Goal: Task Accomplishment & Management: Manage account settings

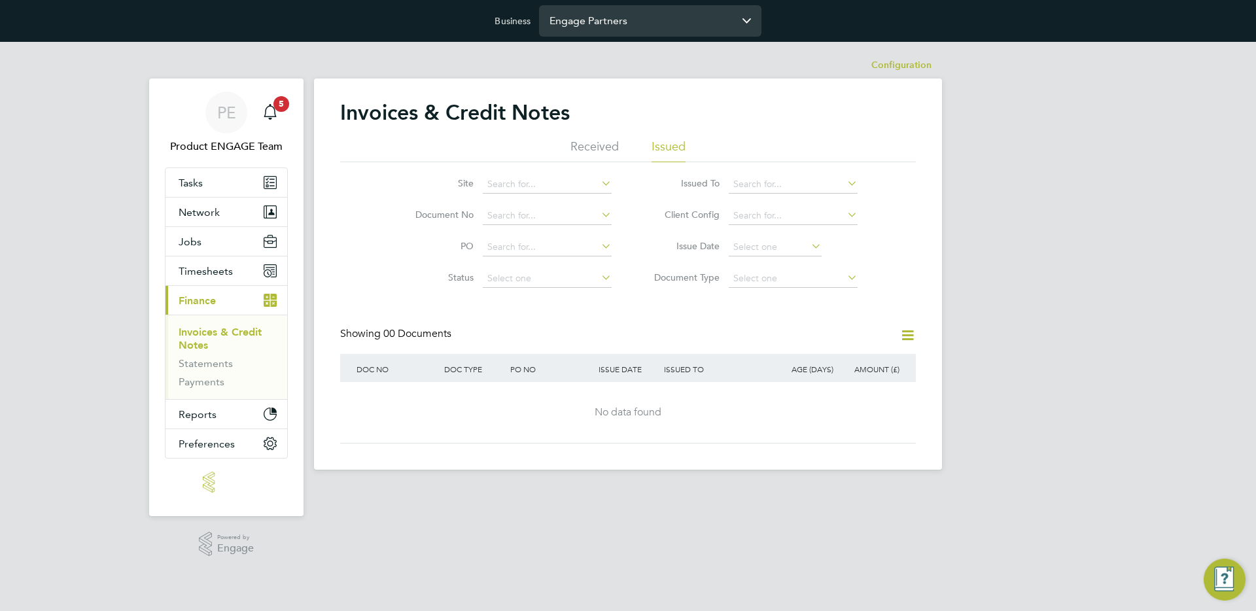
click at [591, 26] on input "Engage Partners" at bounding box center [650, 20] width 222 height 31
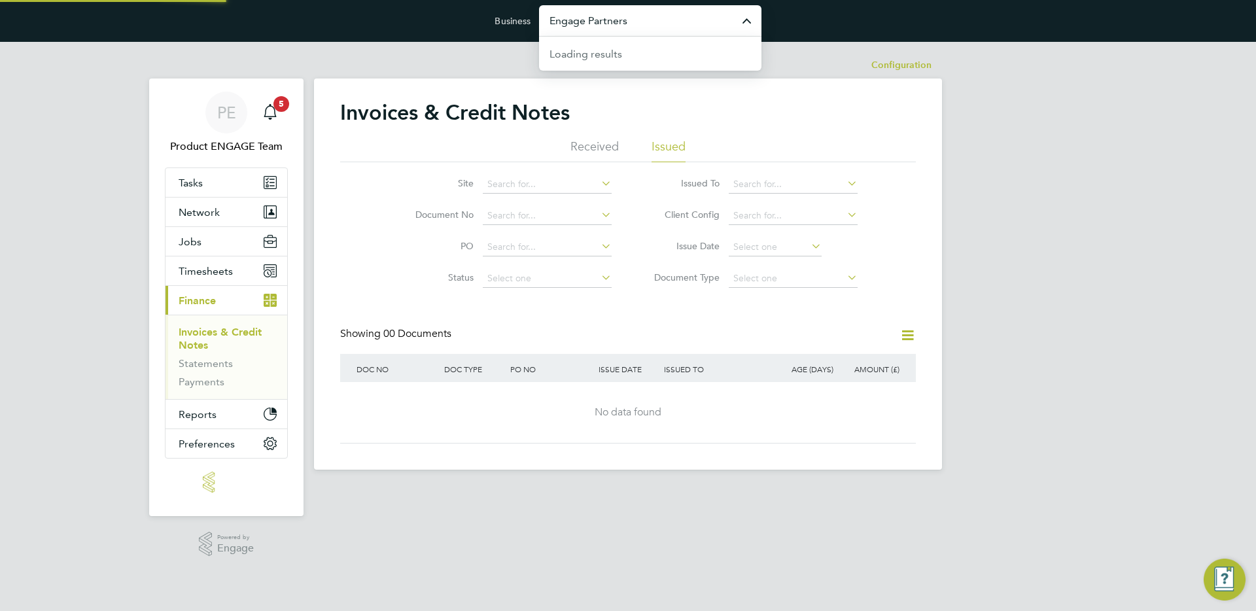
click at [591, 26] on input "Engage Partners" at bounding box center [650, 20] width 222 height 31
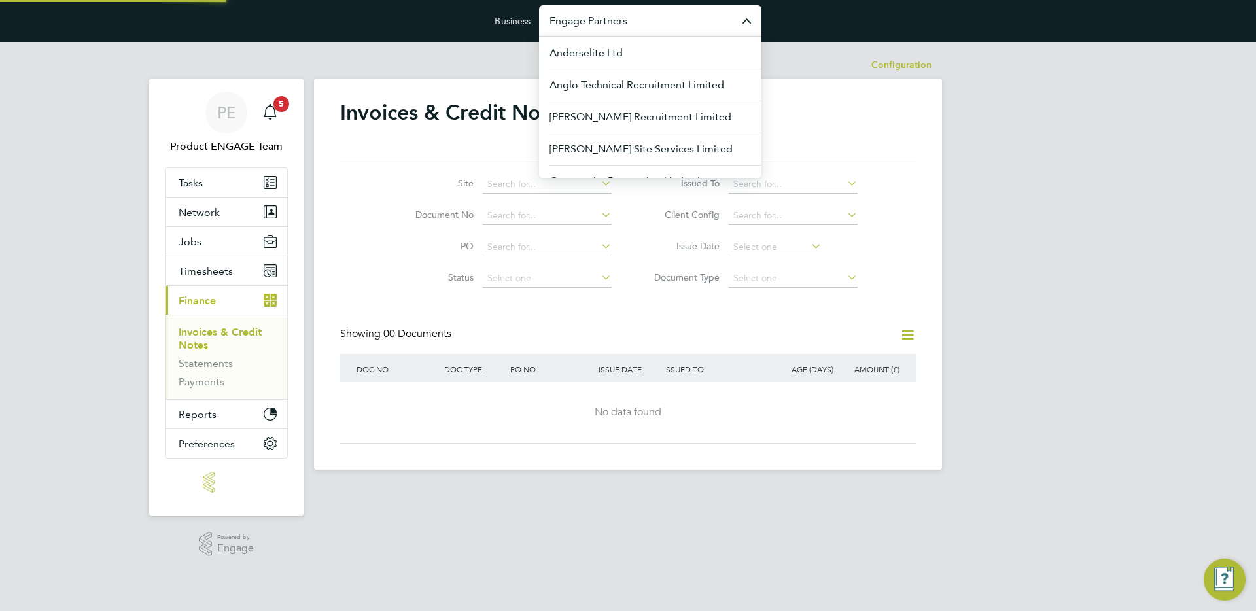
click at [591, 26] on input "Engage Partners" at bounding box center [650, 20] width 222 height 31
click at [1027, 157] on div "PE Product ENGAGE Team Notifications 5 Applications: Tasks Network Team Members…" at bounding box center [628, 266] width 1256 height 449
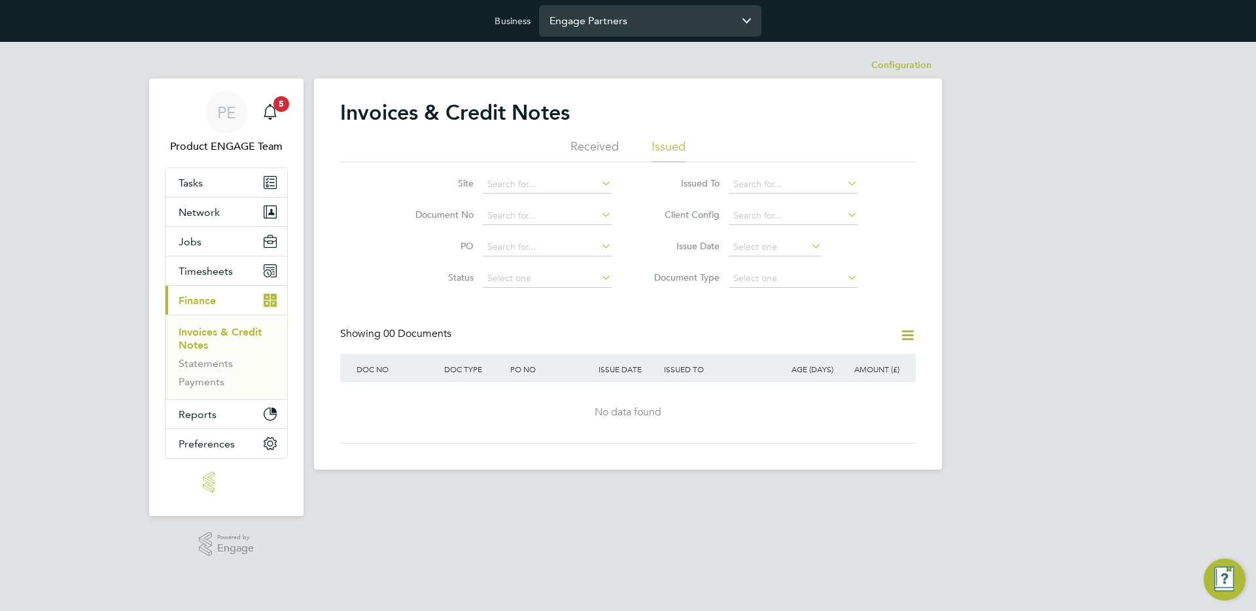
click at [603, 15] on input "Engage Partners" at bounding box center [650, 20] width 222 height 31
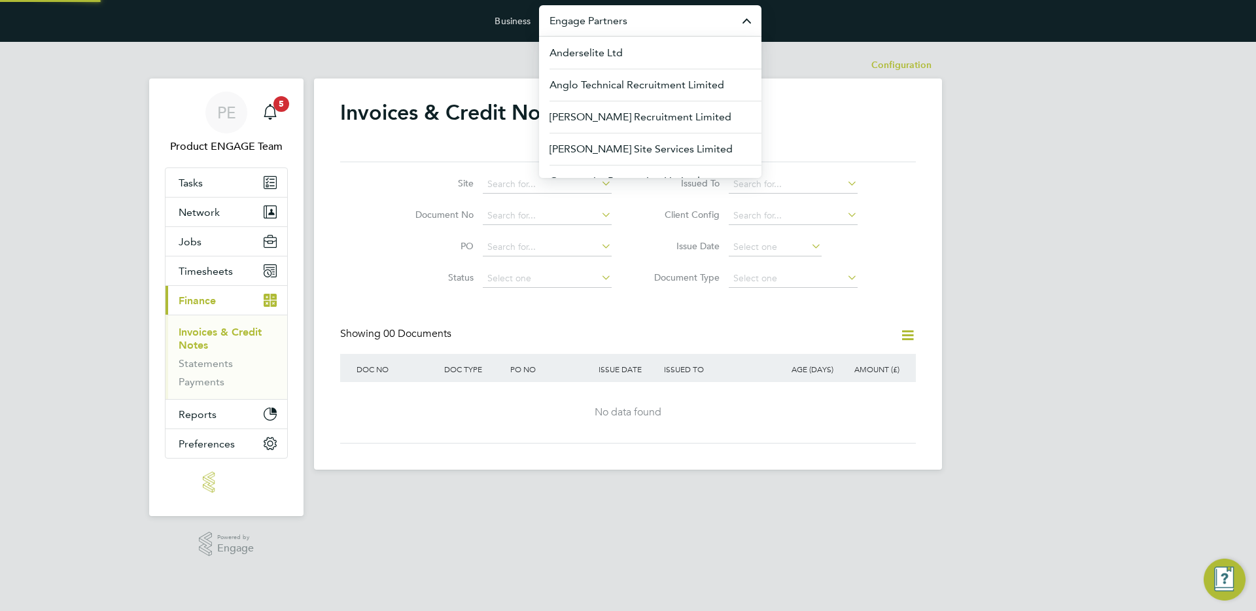
click at [603, 15] on input "Engage Partners" at bounding box center [650, 20] width 222 height 31
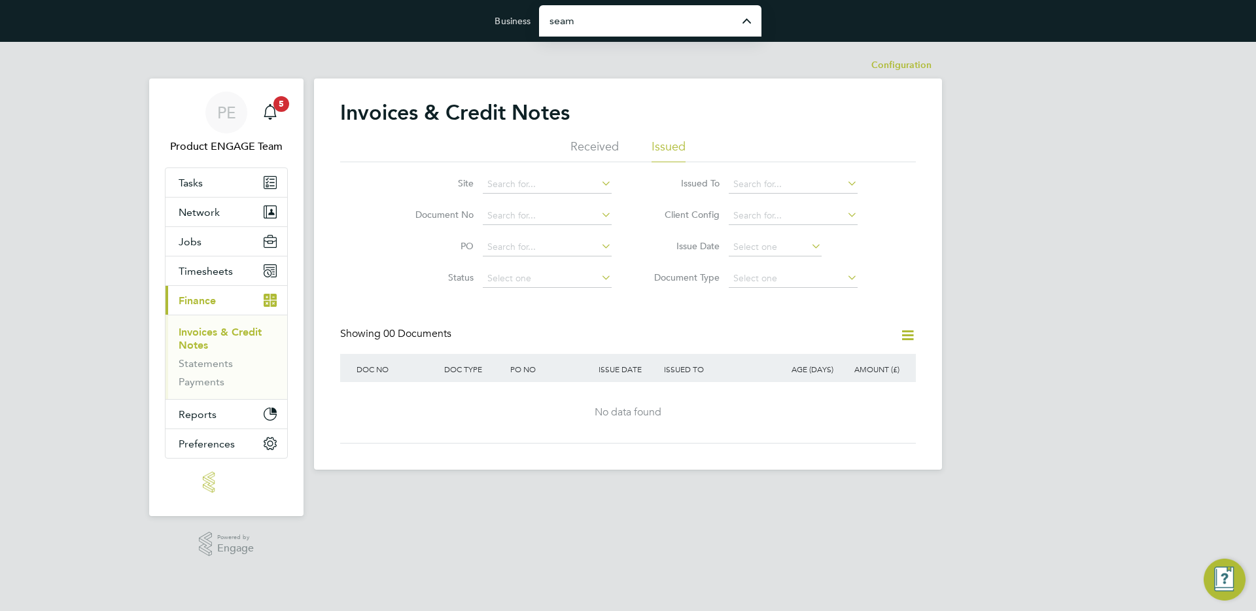
type input "Seam Resourcing Limited"
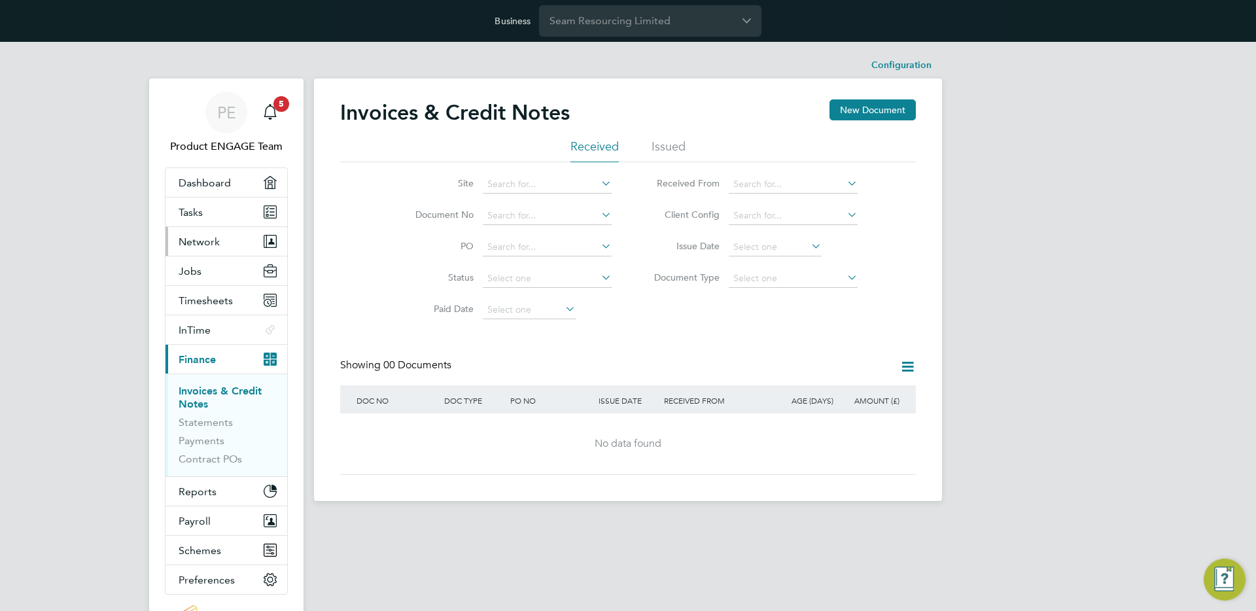
click at [211, 237] on span "Network" at bounding box center [199, 242] width 41 height 12
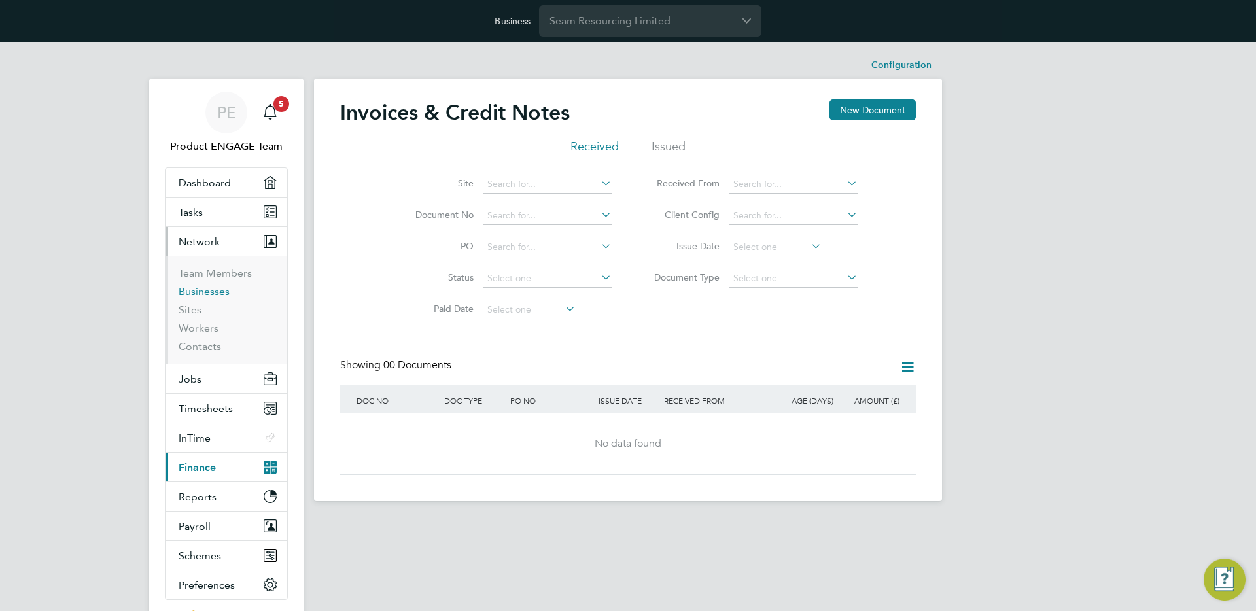
click at [210, 294] on link "Businesses" at bounding box center [204, 291] width 51 height 12
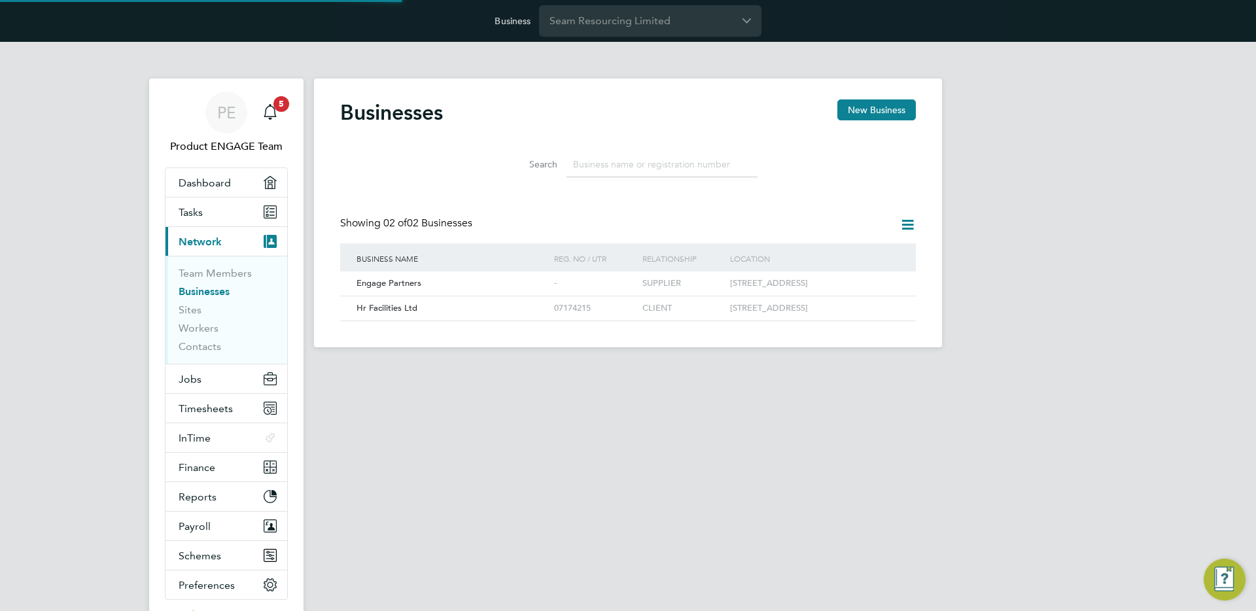
scroll to position [25, 199]
click at [596, 167] on input at bounding box center [662, 165] width 191 height 26
click at [434, 321] on div "Hr Facilities Ltd" at bounding box center [452, 308] width 198 height 24
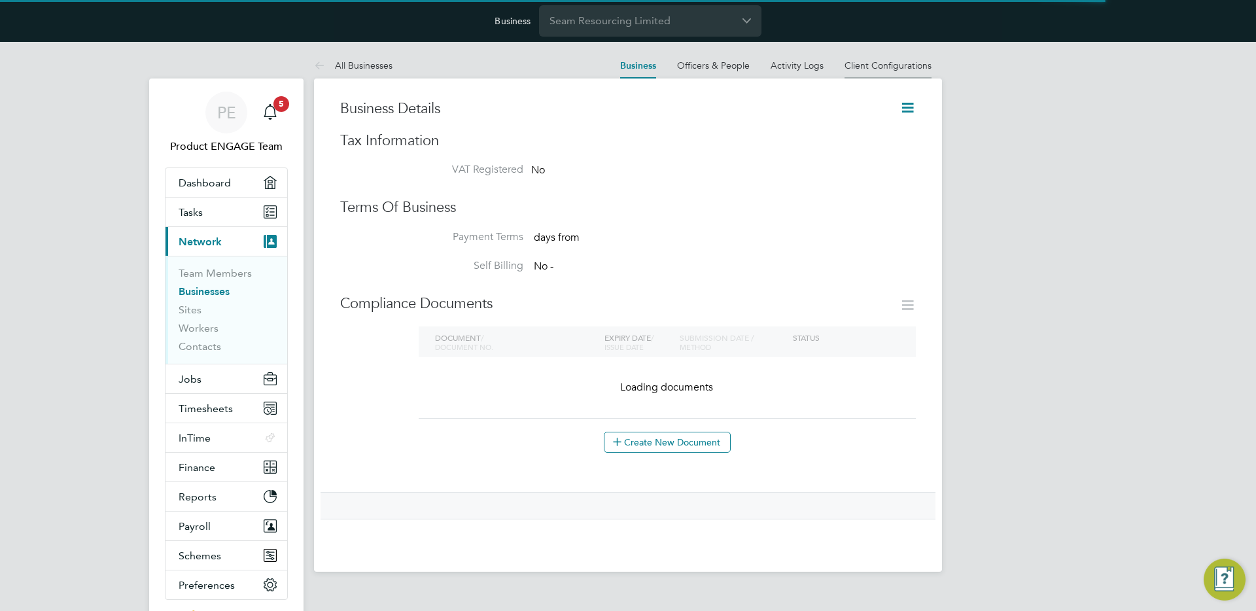
click at [869, 70] on link "Client Configurations" at bounding box center [888, 66] width 87 height 12
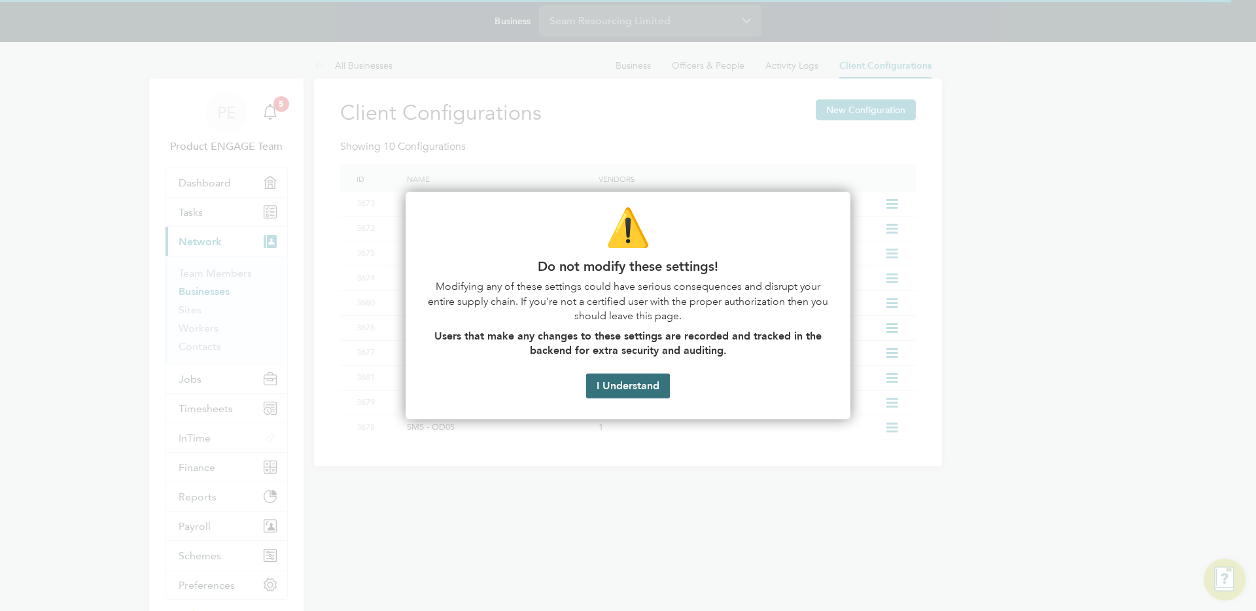
click at [631, 387] on button "I Understand" at bounding box center [628, 386] width 84 height 25
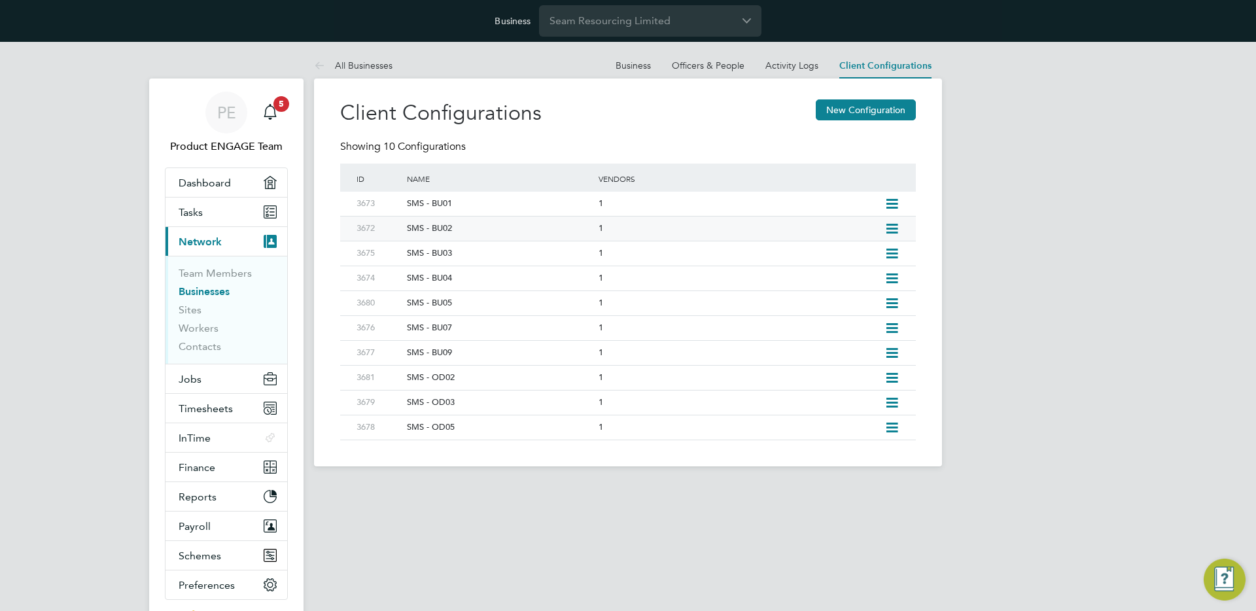
click at [887, 227] on icon at bounding box center [892, 229] width 16 height 10
click at [837, 254] on li "Edit Client Configuration" at bounding box center [832, 257] width 130 height 18
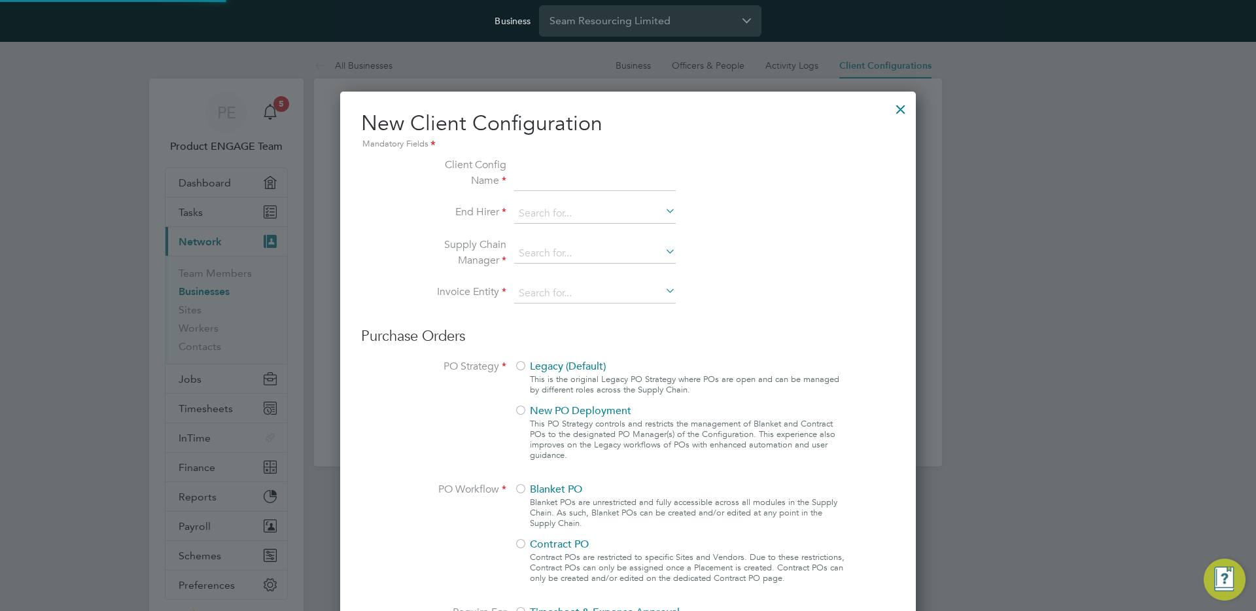
type input "SMS - BU02"
type input "Seam Resourcing Limited"
type input "Digits Only"
type input "Automatically"
type input "No Limits"
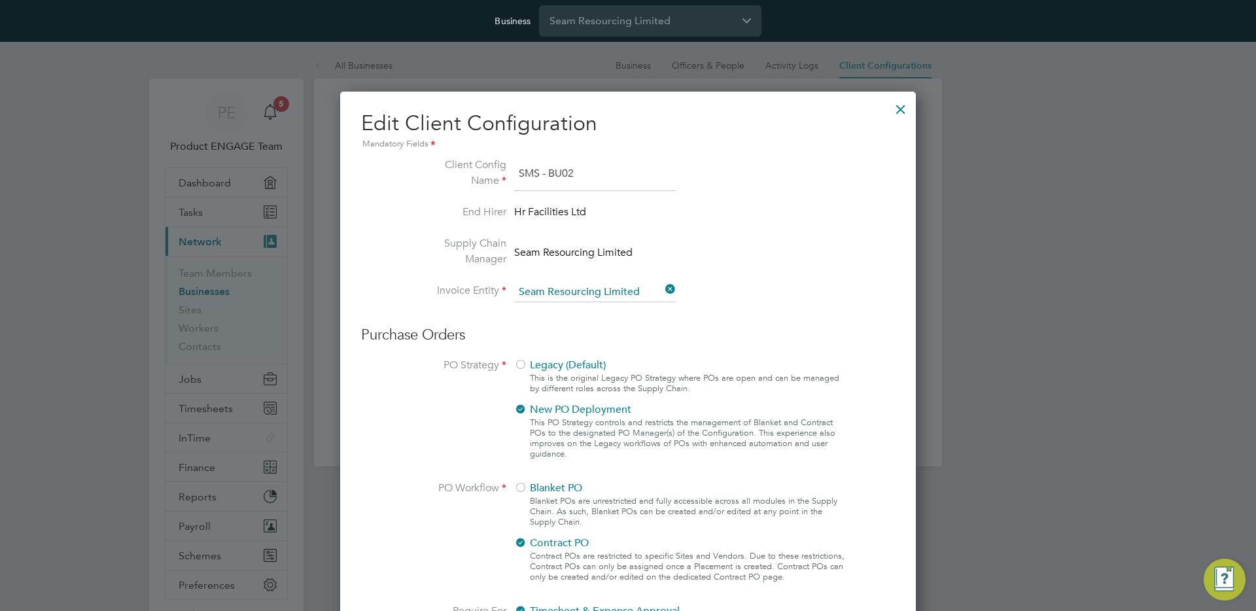
click at [899, 105] on div at bounding box center [901, 106] width 24 height 24
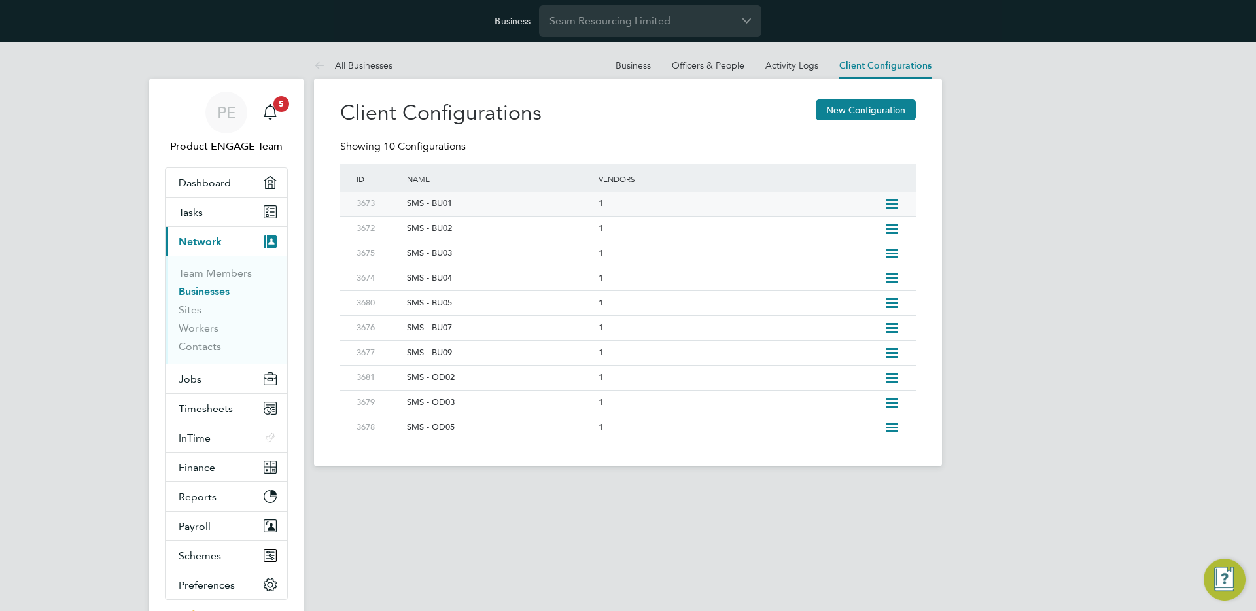
click at [897, 200] on icon at bounding box center [892, 204] width 16 height 10
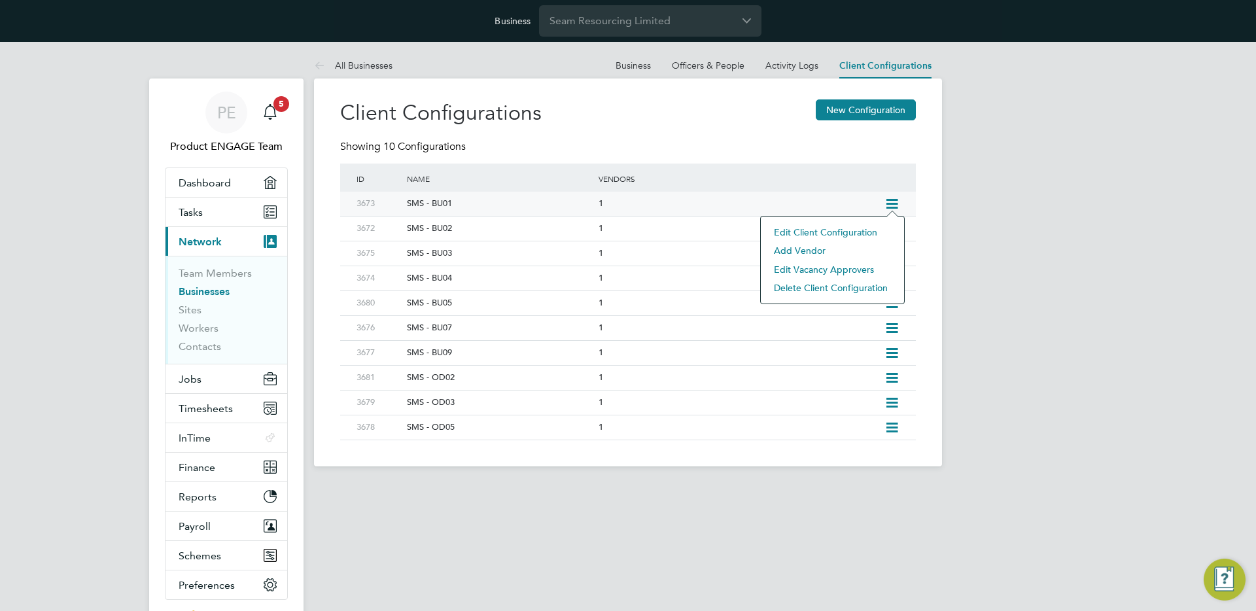
click at [861, 234] on li "Edit Client Configuration" at bounding box center [832, 232] width 130 height 18
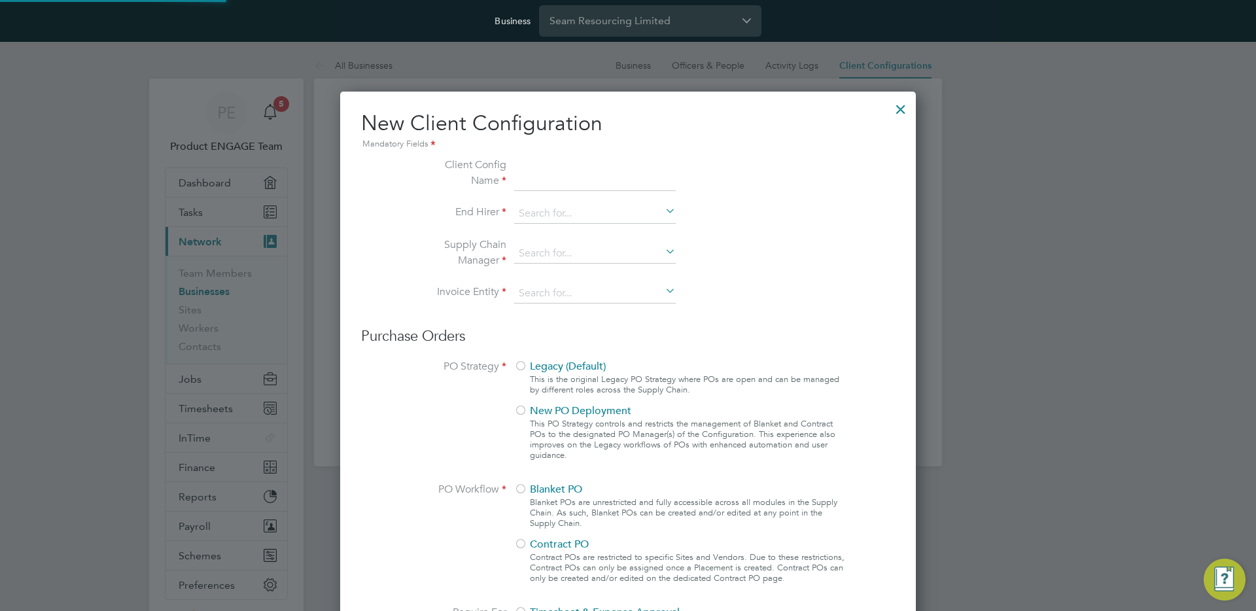
scroll to position [1197, 576]
type input "SMS - BU01"
type input "Seam Resourcing Limited"
type input "Digits Only"
type input "Automatically"
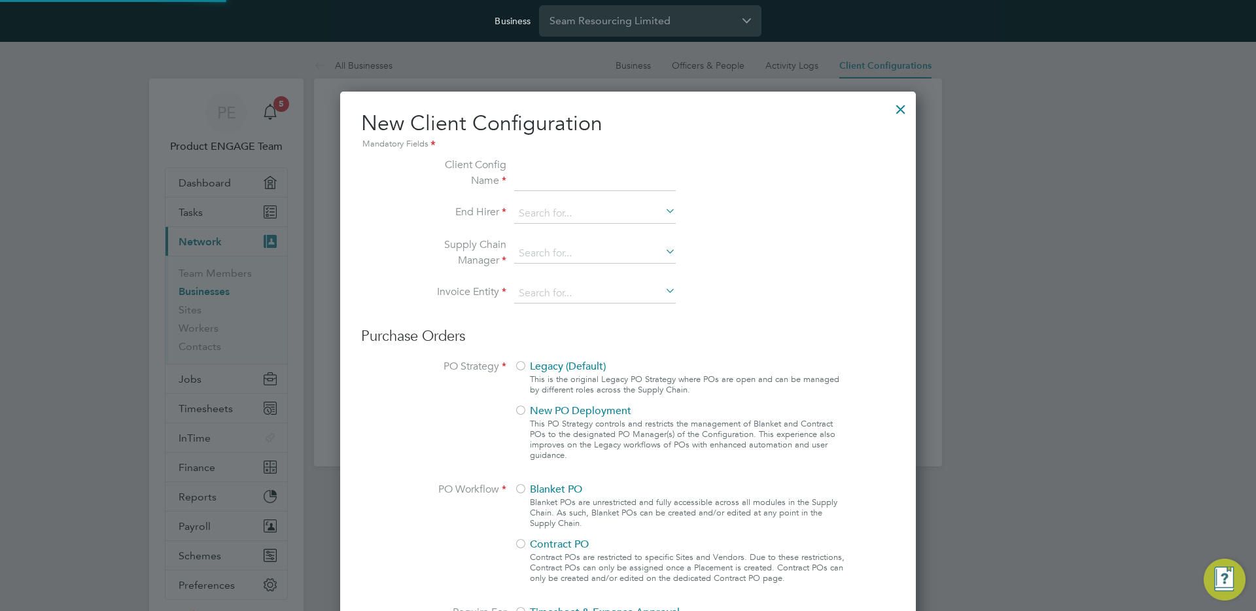
type input "No Limits"
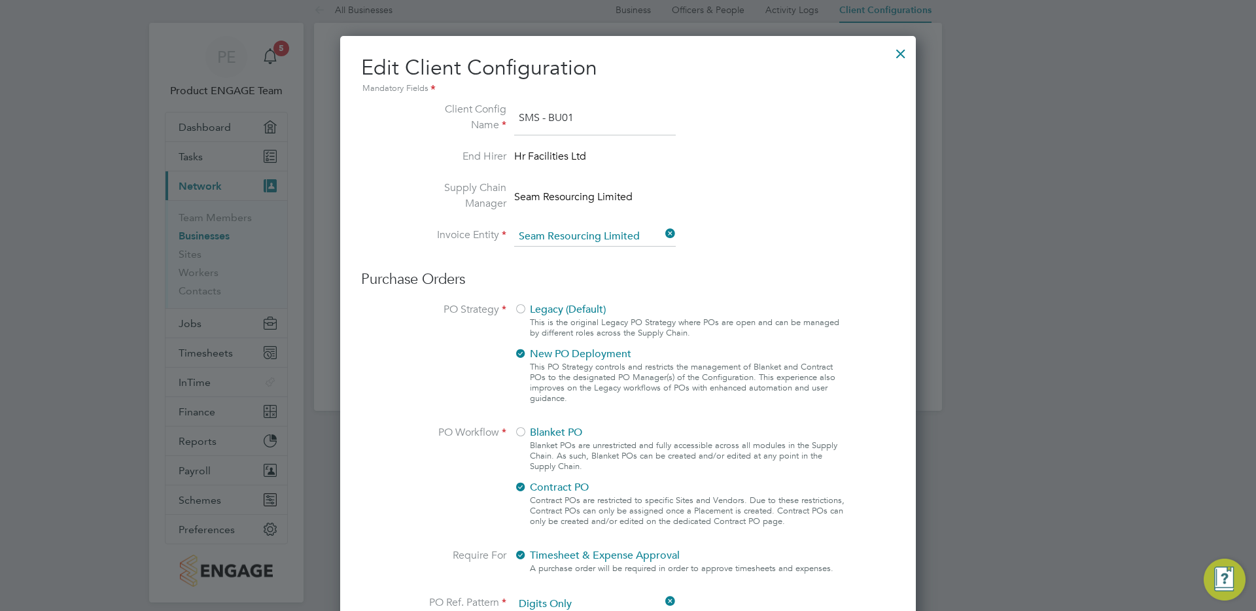
click at [896, 54] on div at bounding box center [901, 51] width 24 height 24
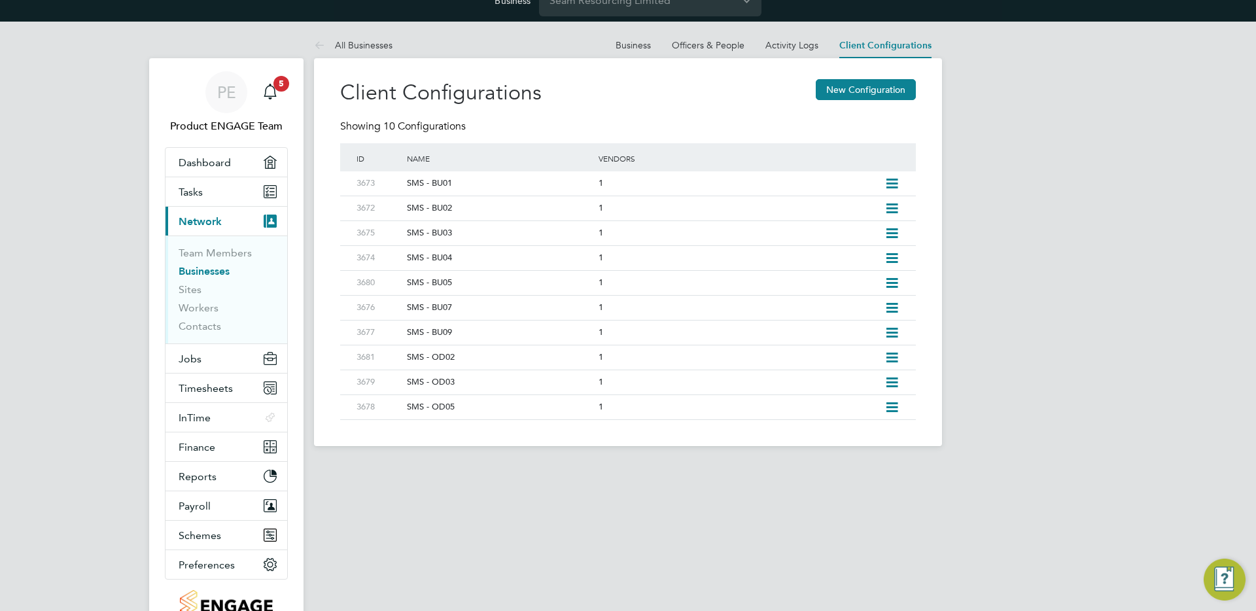
scroll to position [0, 0]
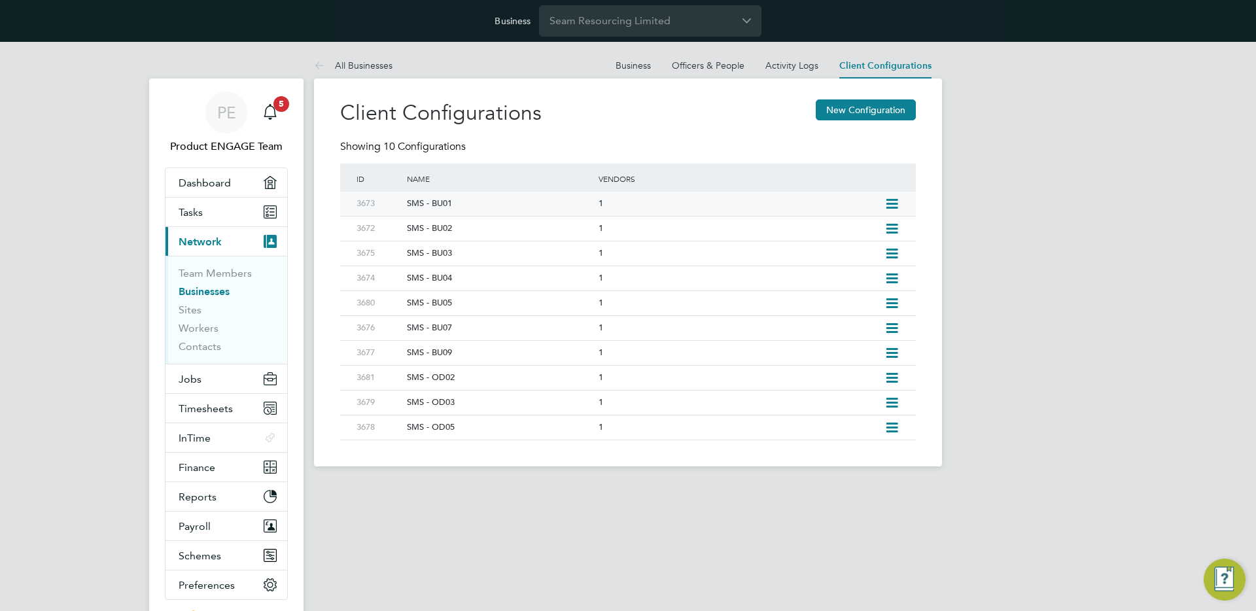
click at [894, 203] on icon at bounding box center [892, 204] width 16 height 10
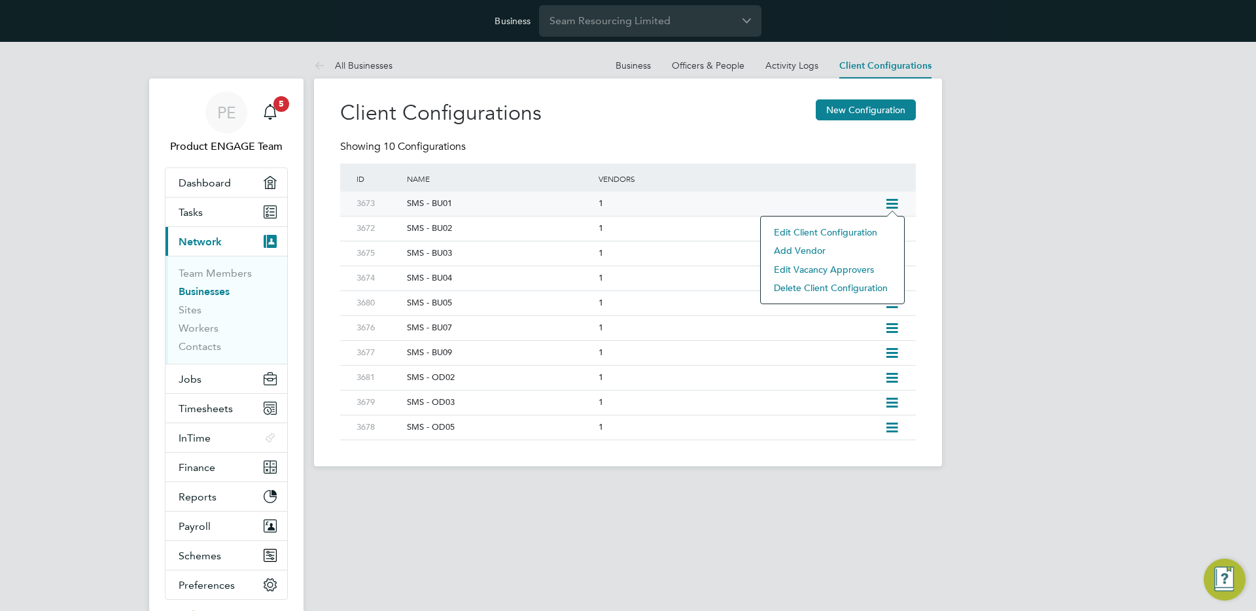
click at [801, 229] on li "Edit Client Configuration" at bounding box center [832, 232] width 130 height 18
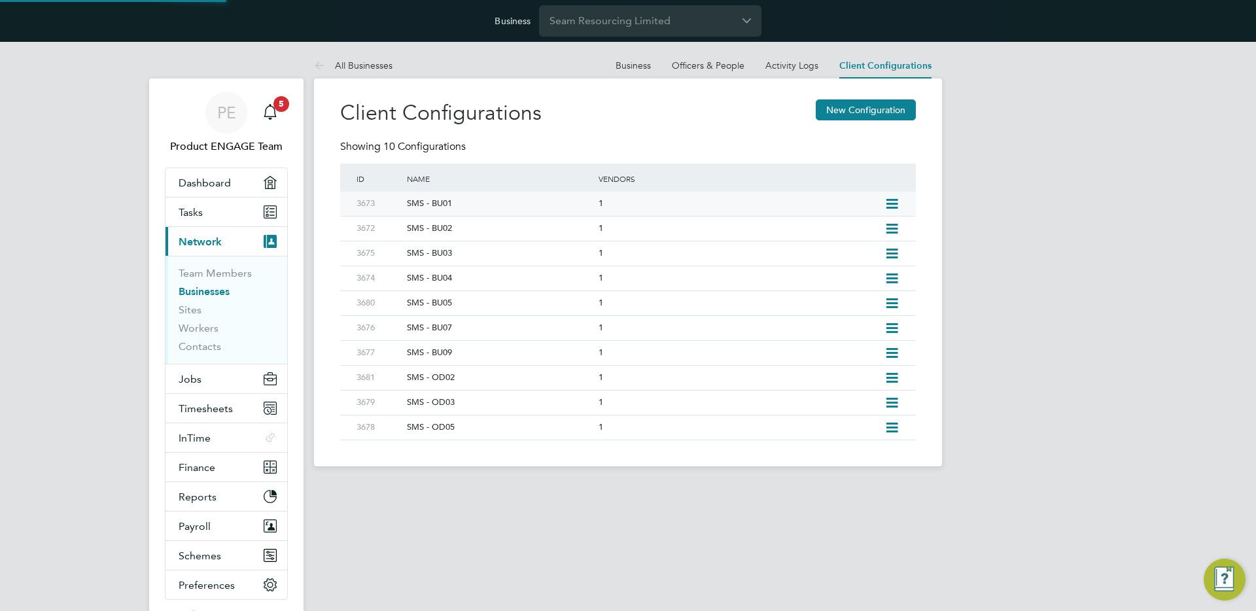
type input "SMS - BU01"
type input "Seam Resourcing Limited"
type input "Digits Only"
type input "Automatically"
type input "No Limits"
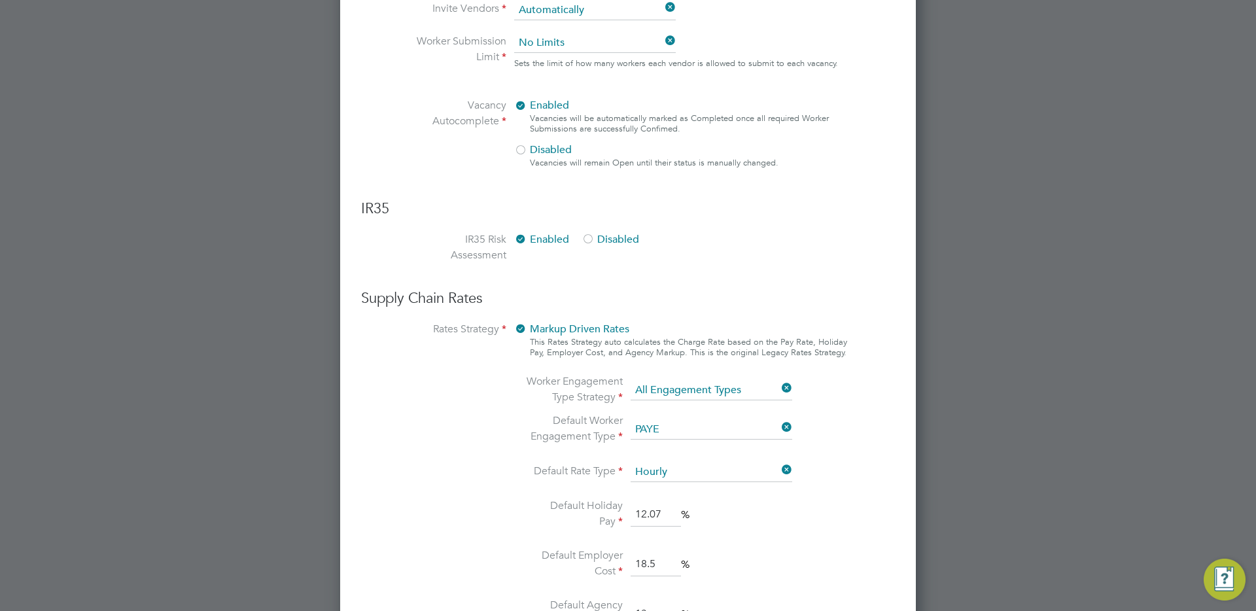
scroll to position [816, 0]
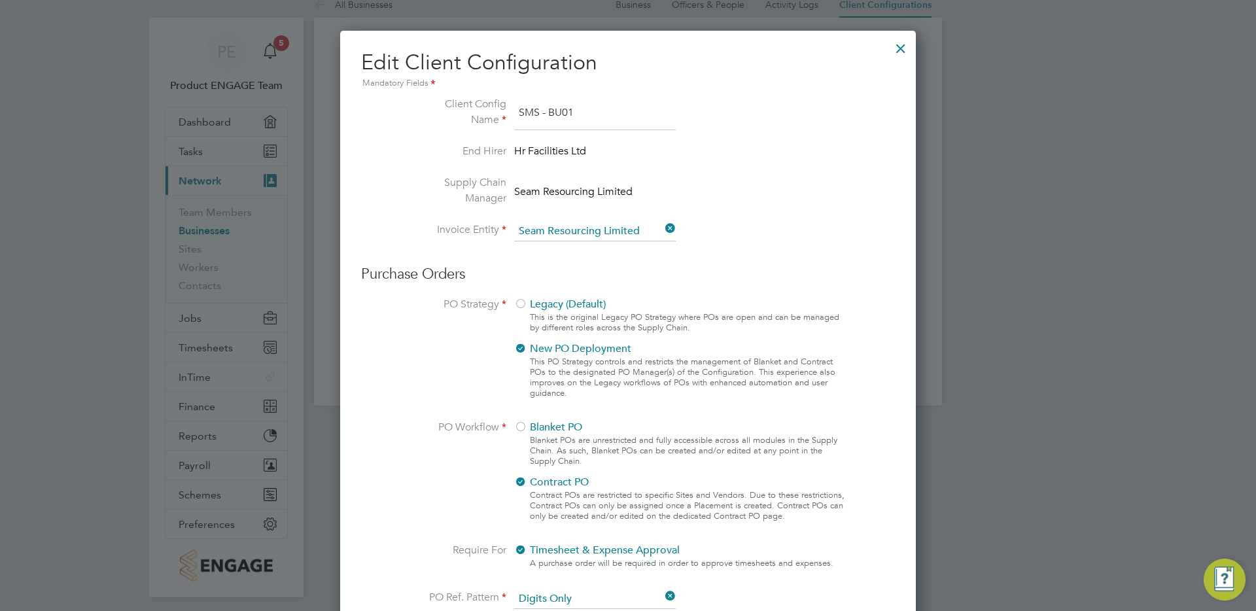
click at [896, 46] on div at bounding box center [901, 45] width 24 height 24
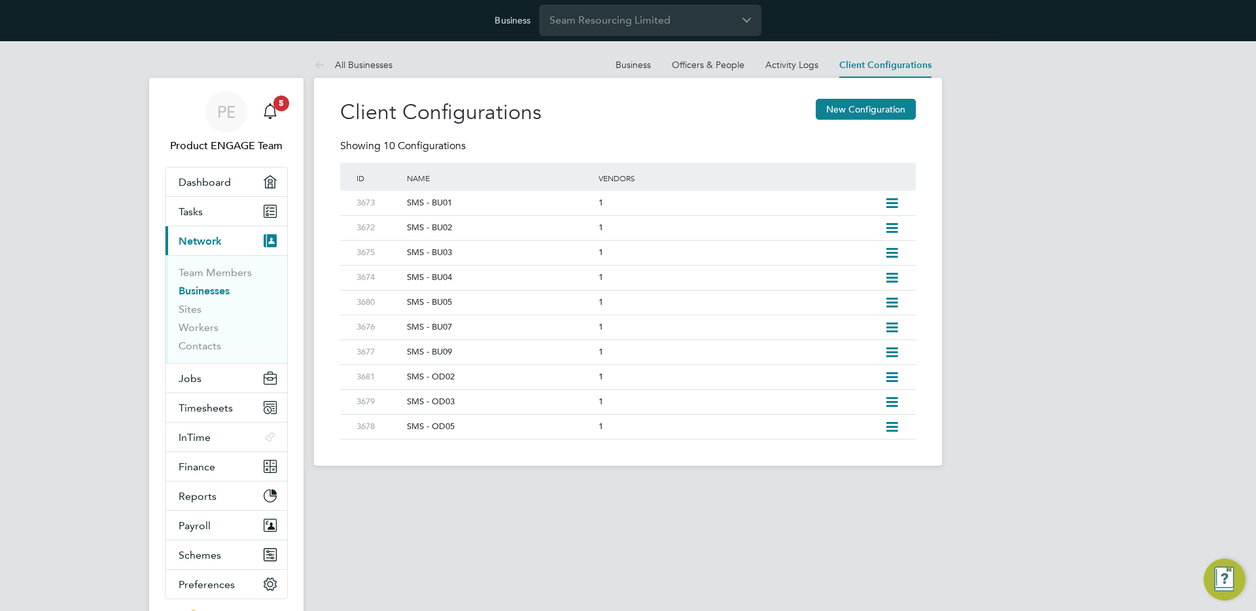
scroll to position [0, 0]
